Goal: Navigation & Orientation: Find specific page/section

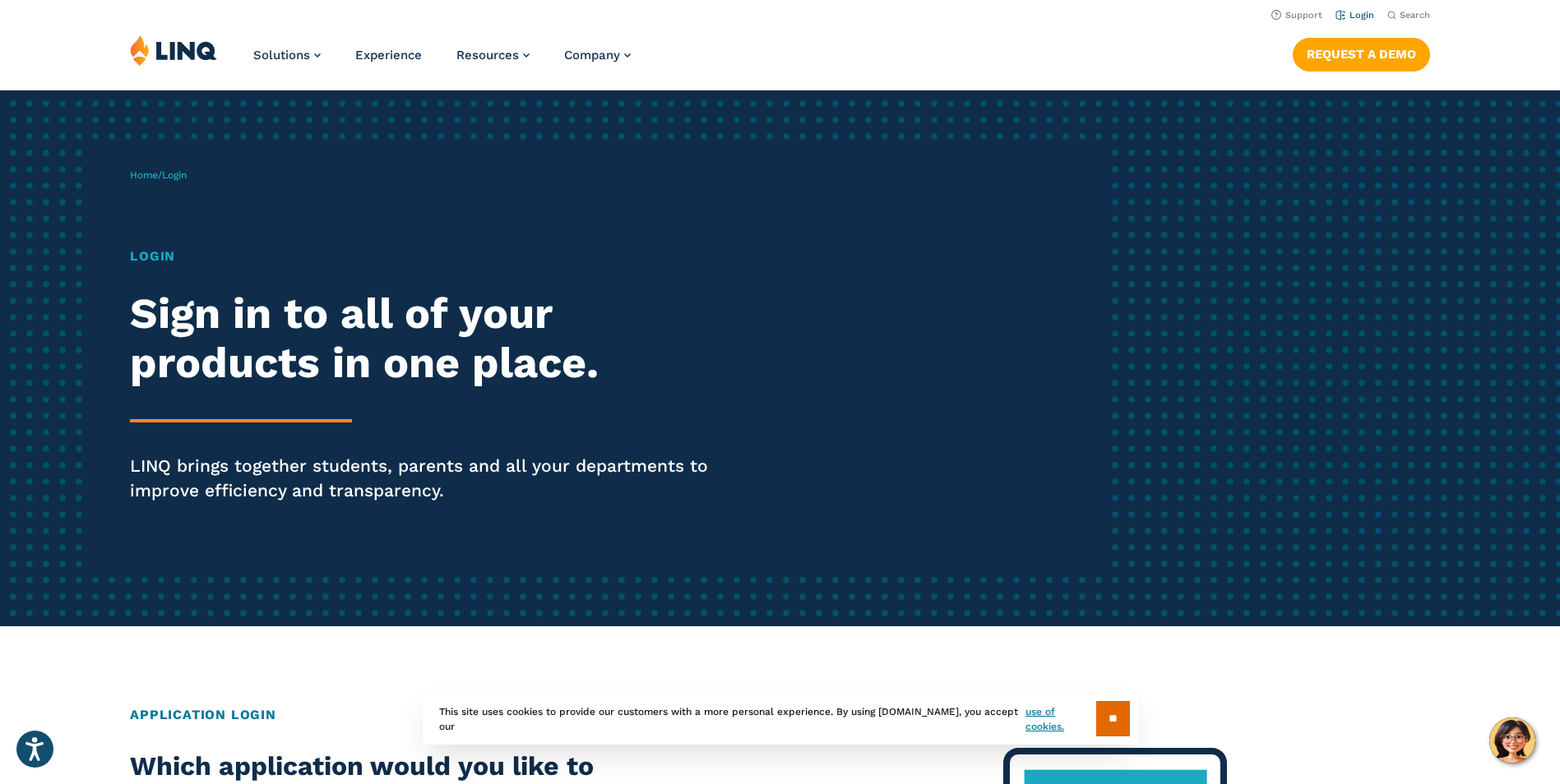
click at [1360, 14] on link "Login" at bounding box center [1354, 15] width 38 height 10
click at [149, 254] on h1 "Login" at bounding box center [430, 256] width 601 height 20
click at [1360, 13] on link "Login" at bounding box center [1354, 15] width 38 height 10
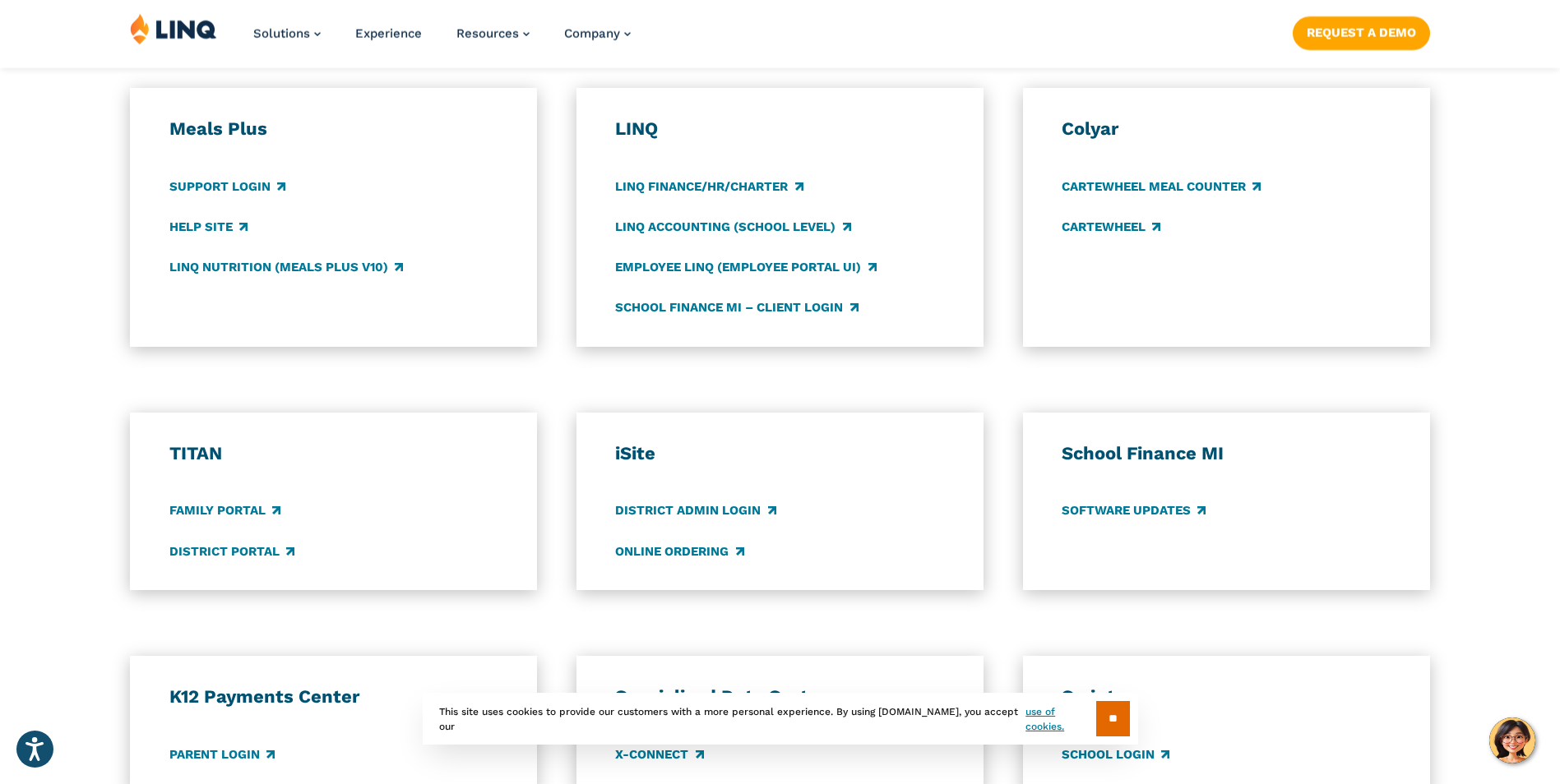
scroll to position [904, 0]
click at [207, 552] on link "District Portal" at bounding box center [232, 550] width 125 height 18
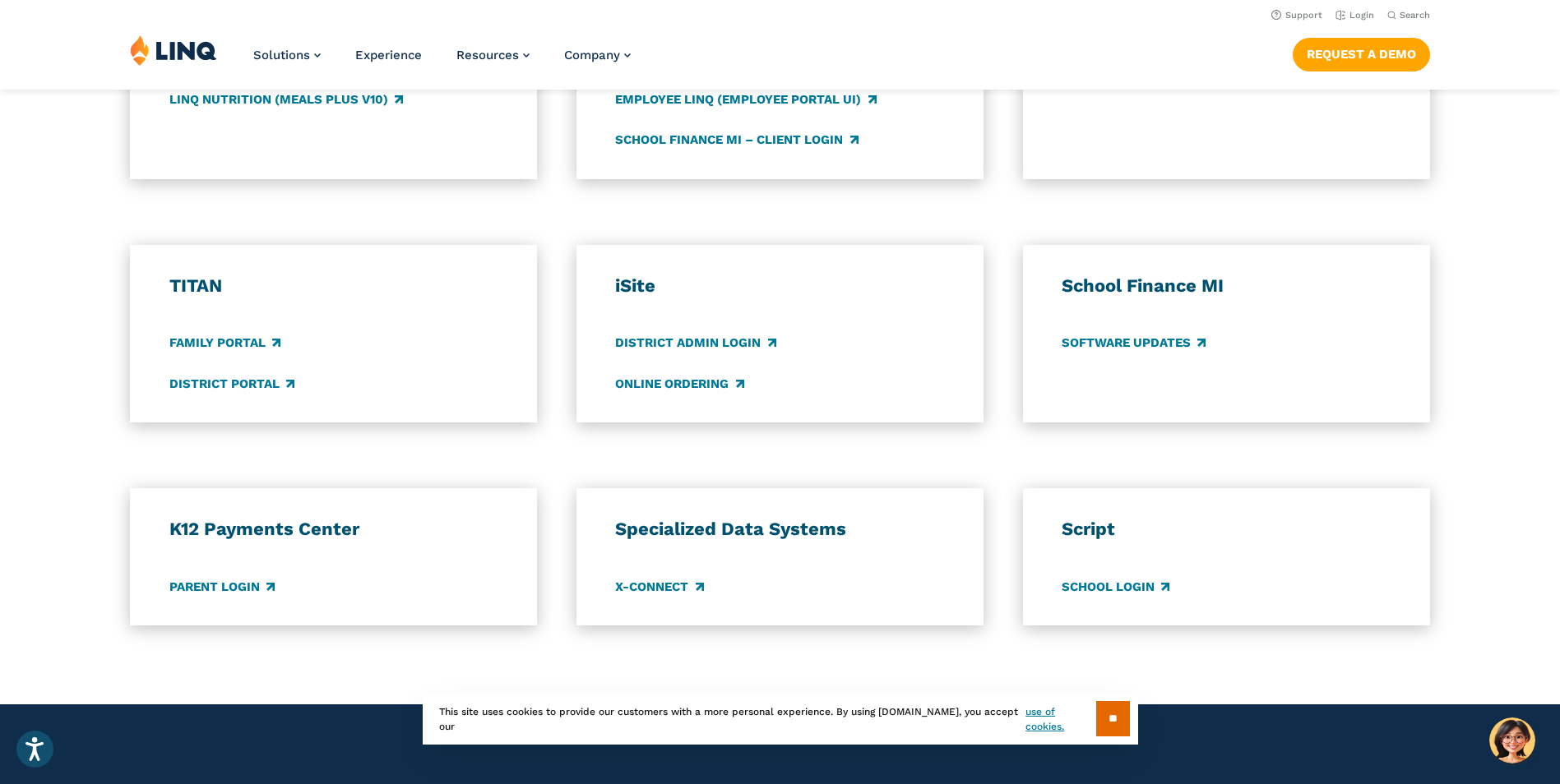
scroll to position [1068, 0]
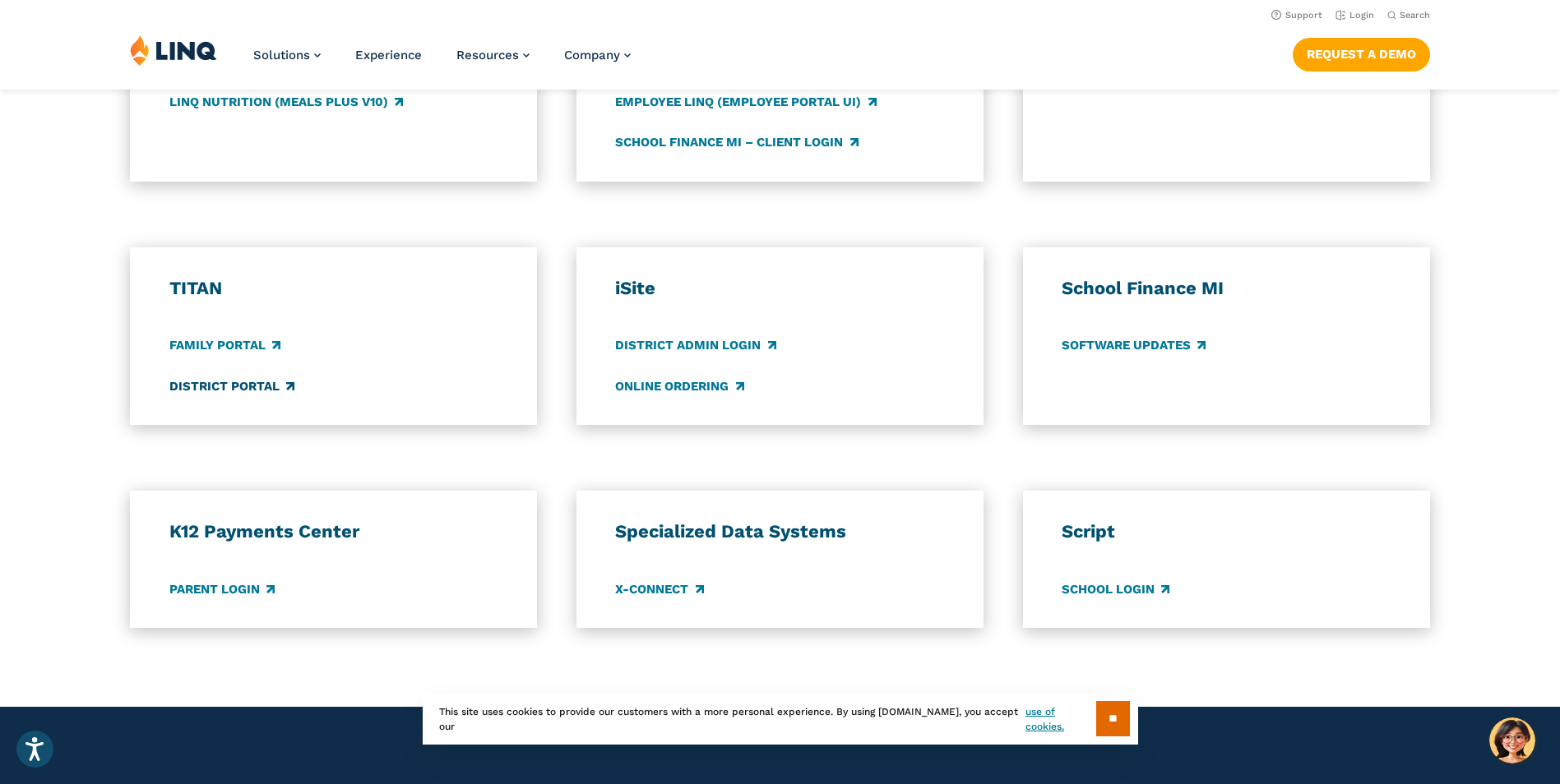
click at [199, 386] on link "District Portal" at bounding box center [232, 386] width 125 height 18
